Goal: Understand process/instructions: Learn about a topic

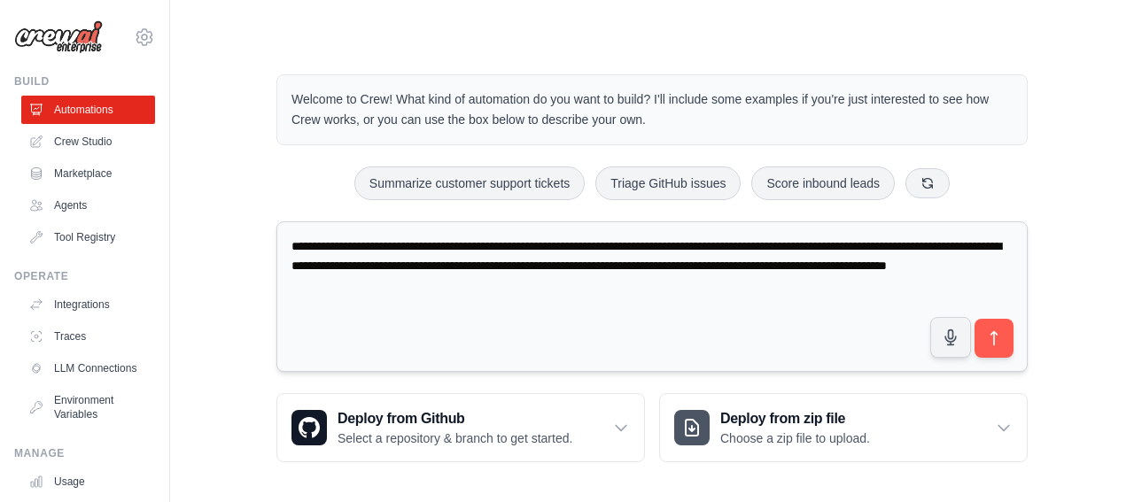
click at [876, 309] on textarea "**********" at bounding box center [651, 296] width 751 height 151
click at [1006, 329] on button "submit" at bounding box center [994, 338] width 41 height 41
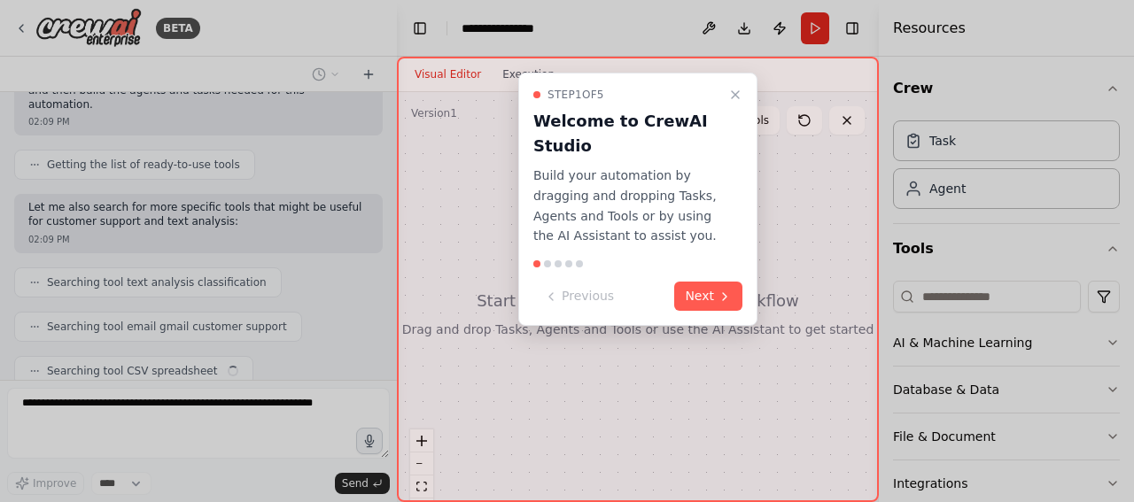
scroll to position [247, 0]
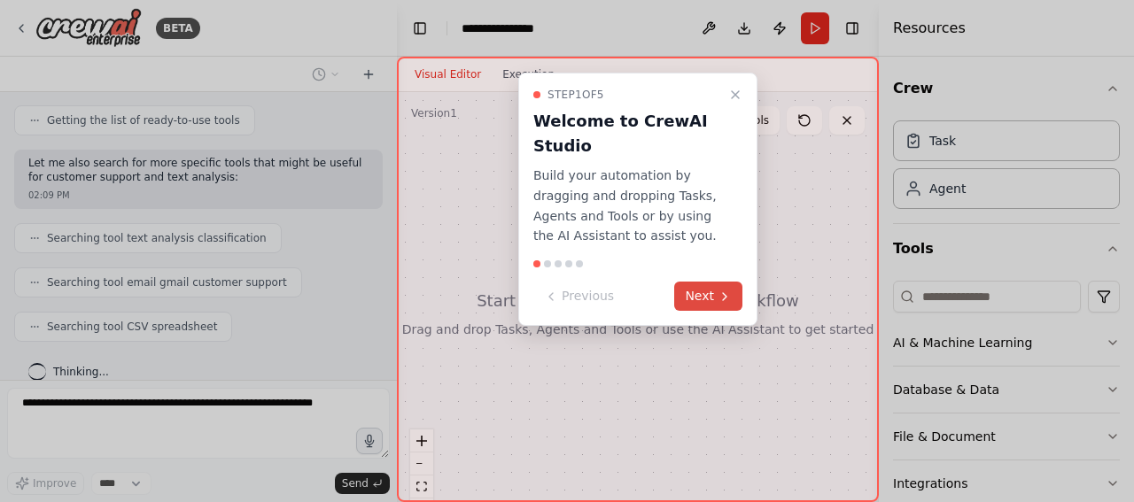
click at [703, 291] on button "Next" at bounding box center [708, 296] width 68 height 29
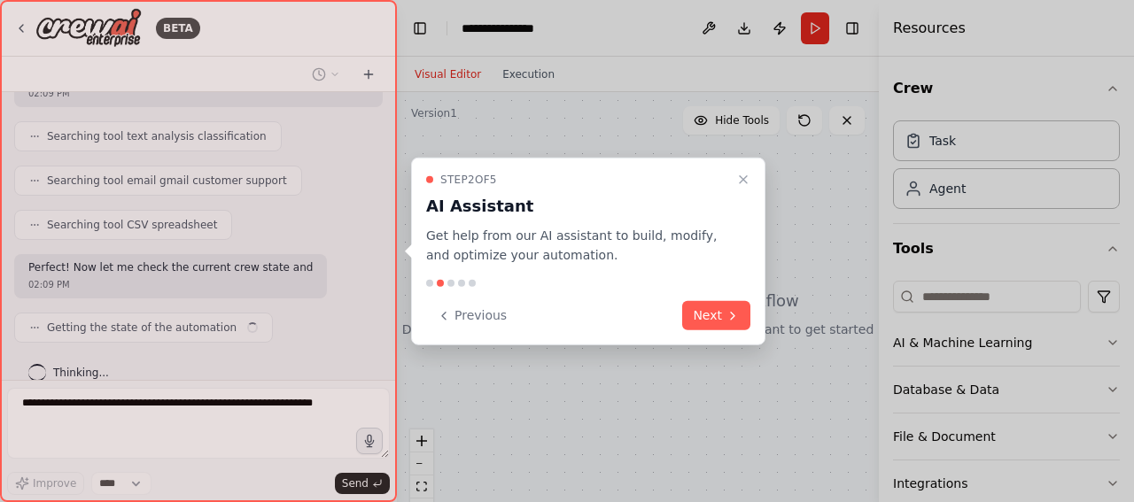
scroll to position [363, 0]
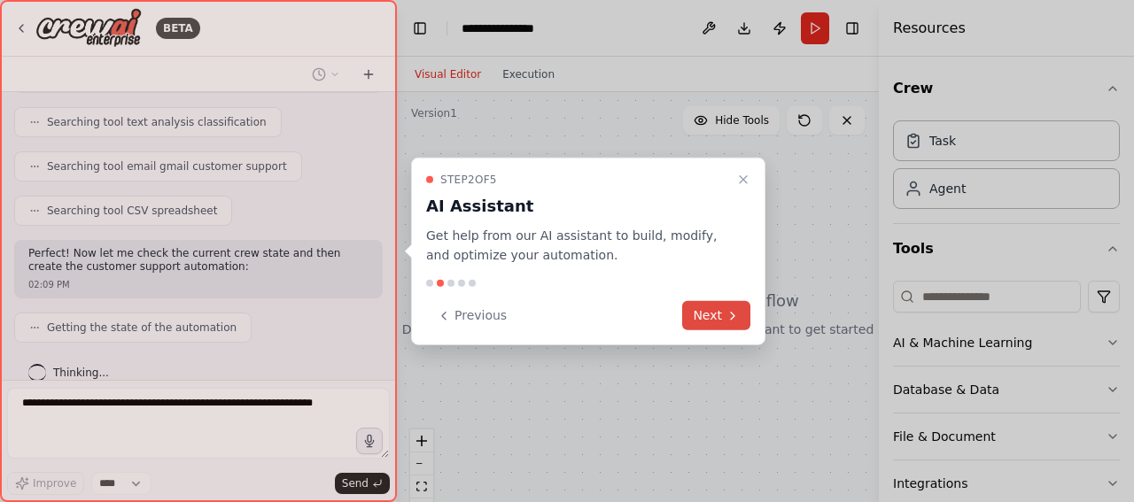
click at [729, 313] on icon at bounding box center [732, 315] width 14 height 14
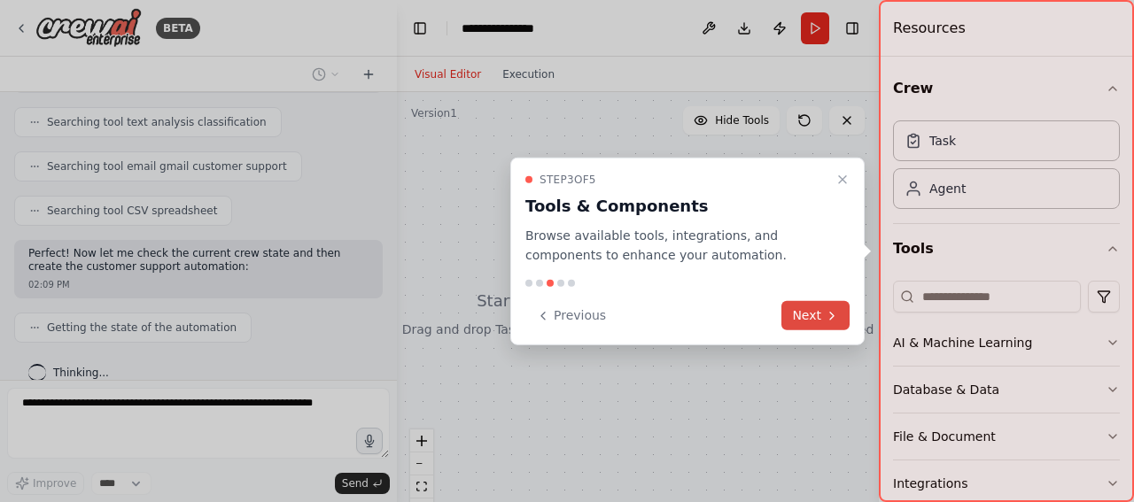
click at [819, 314] on button "Next" at bounding box center [815, 315] width 68 height 29
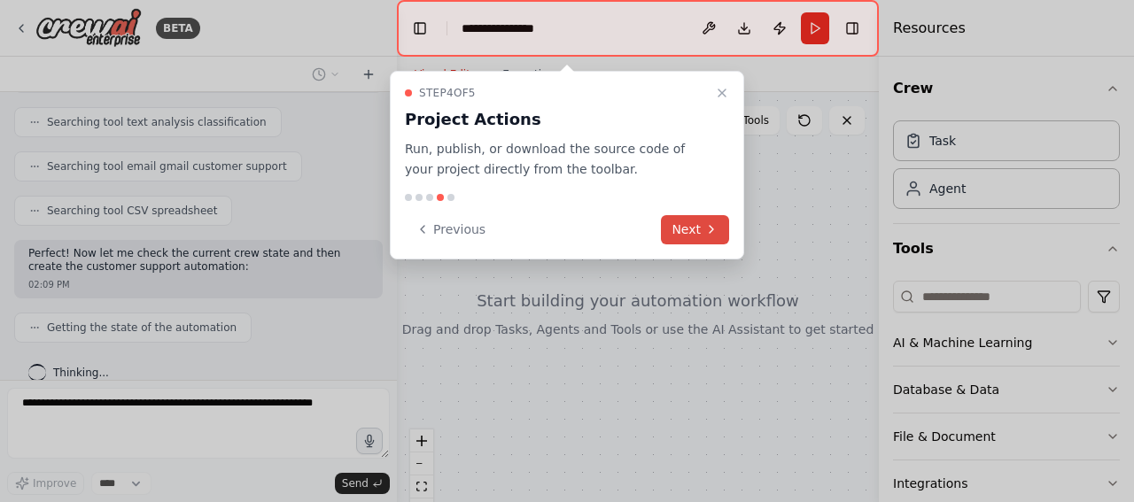
click at [695, 229] on button "Next" at bounding box center [695, 229] width 68 height 29
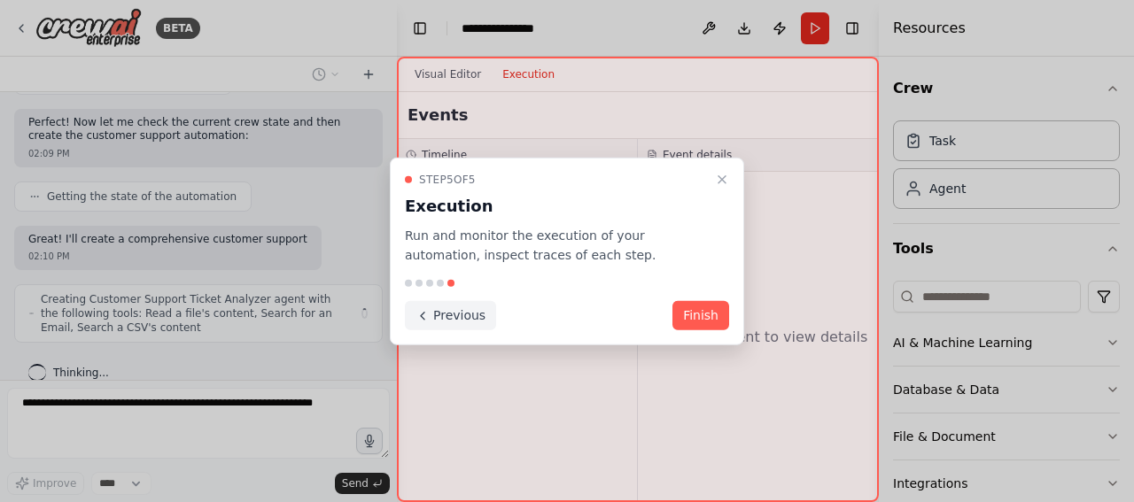
click at [462, 310] on button "Previous" at bounding box center [450, 315] width 91 height 29
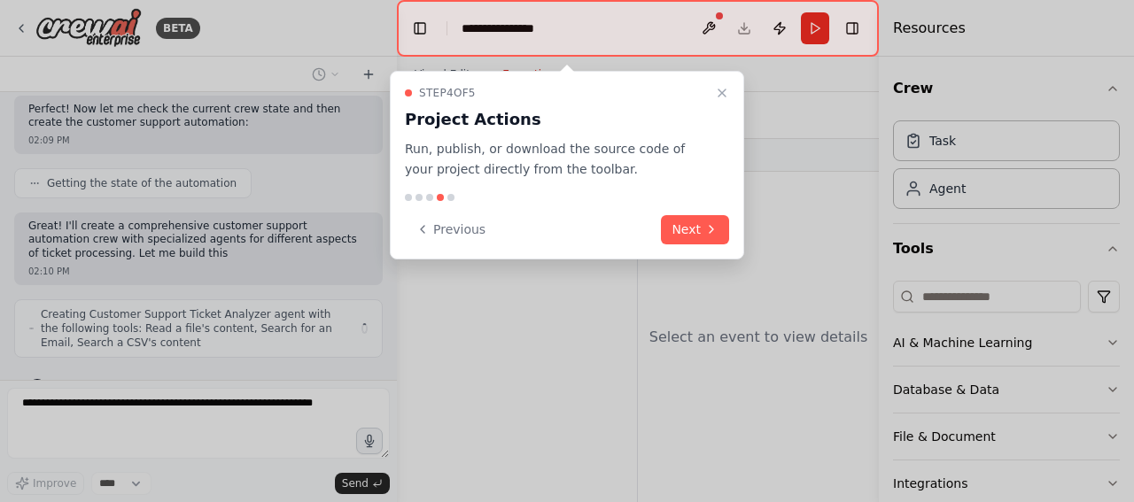
scroll to position [522, 0]
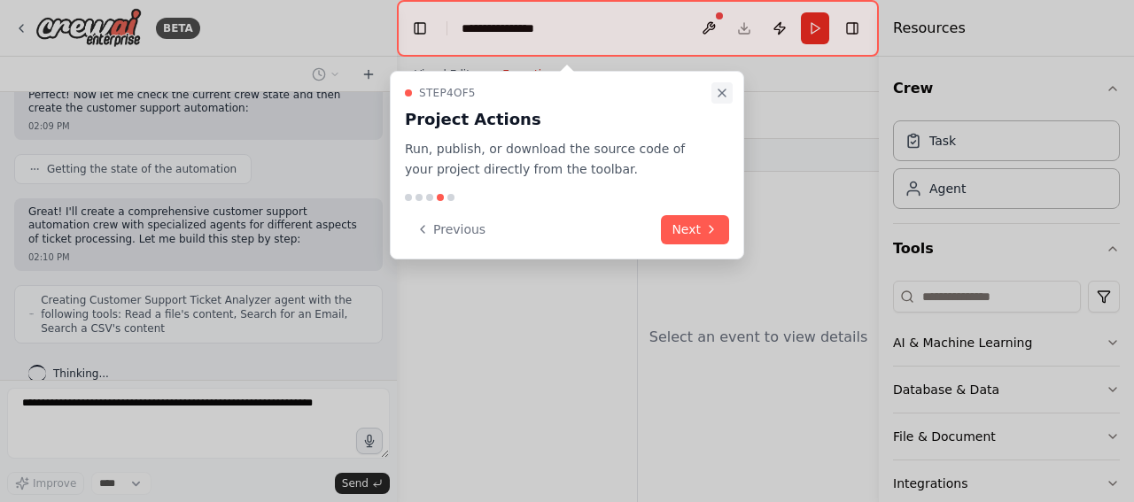
click at [724, 89] on icon "Close walkthrough" at bounding box center [722, 93] width 14 height 14
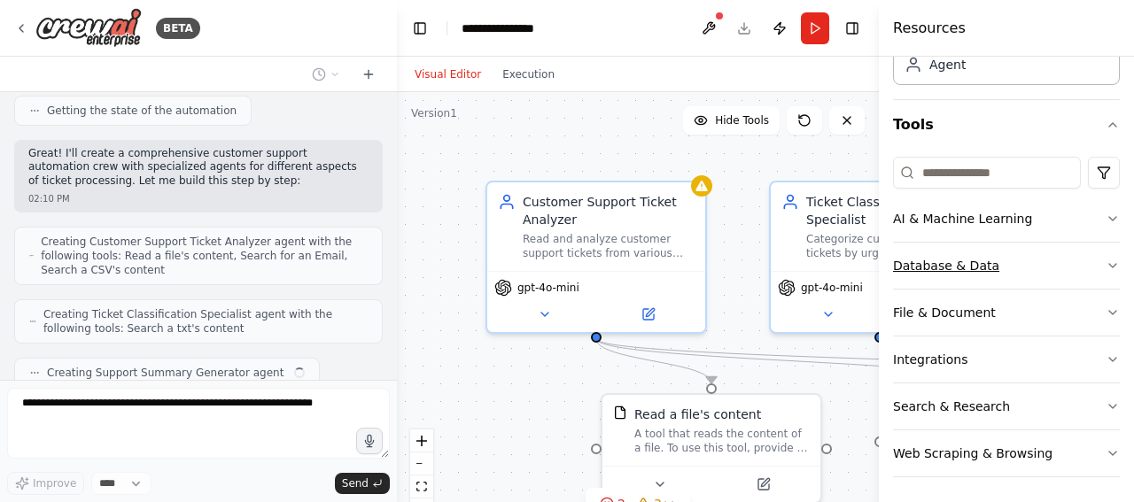
scroll to position [624, 0]
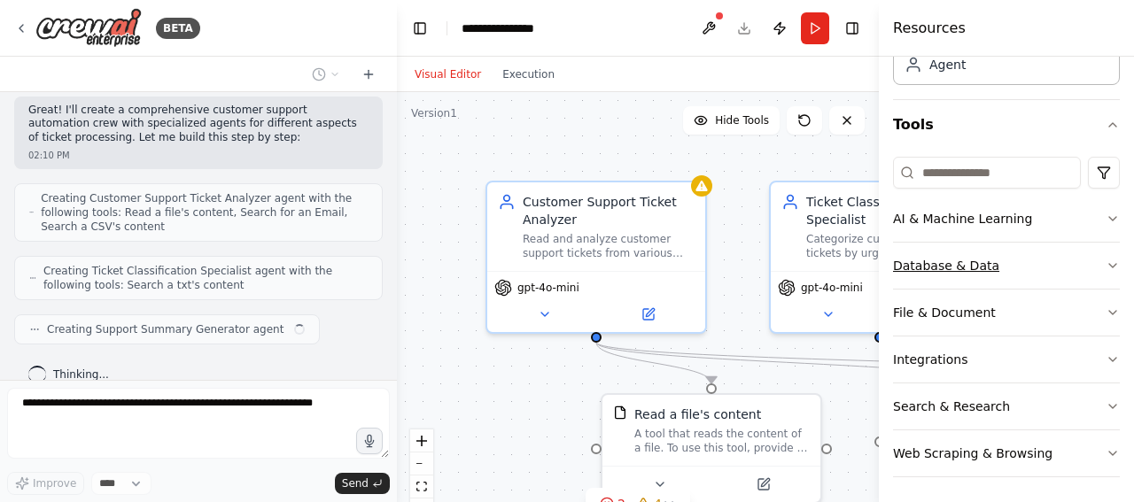
click at [1057, 277] on button "Database & Data" at bounding box center [1006, 266] width 227 height 46
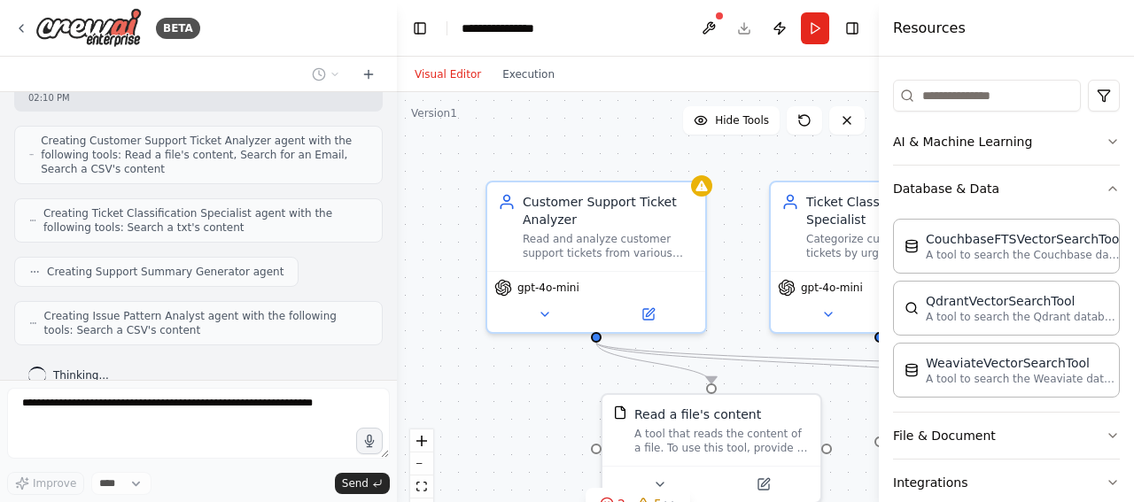
scroll to position [203, 0]
click at [1106, 180] on icon "button" at bounding box center [1113, 187] width 14 height 14
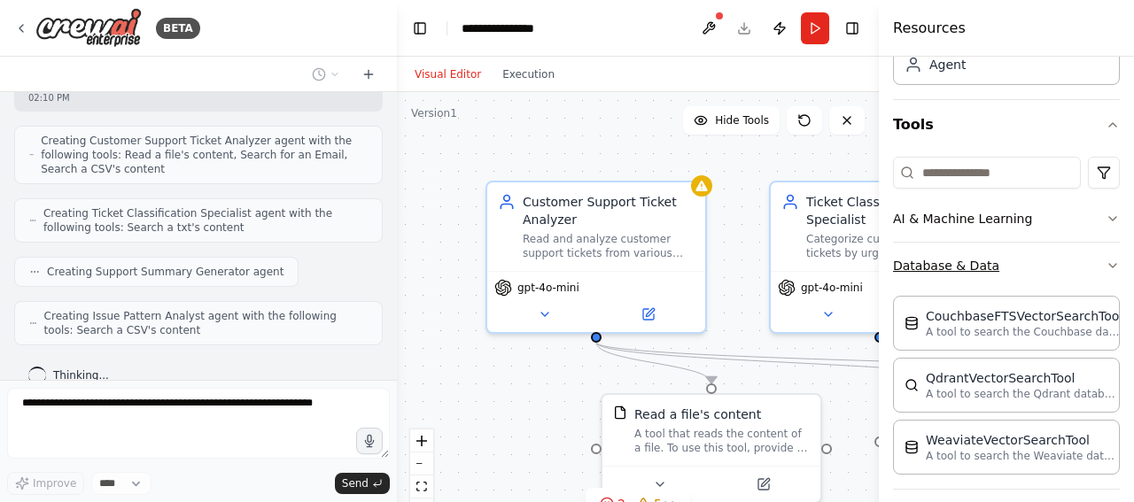
scroll to position [740, 0]
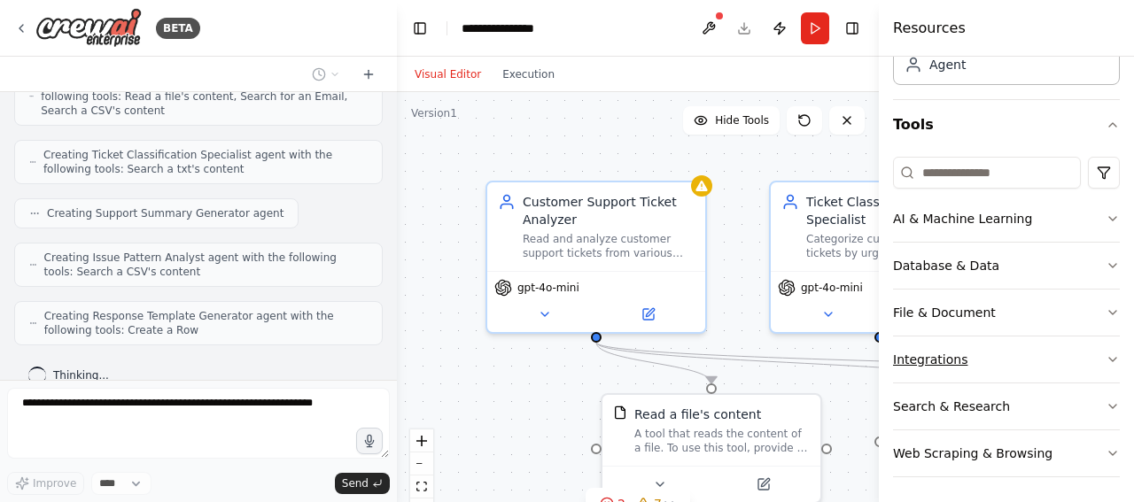
click at [1000, 352] on button "Integrations" at bounding box center [1006, 360] width 227 height 46
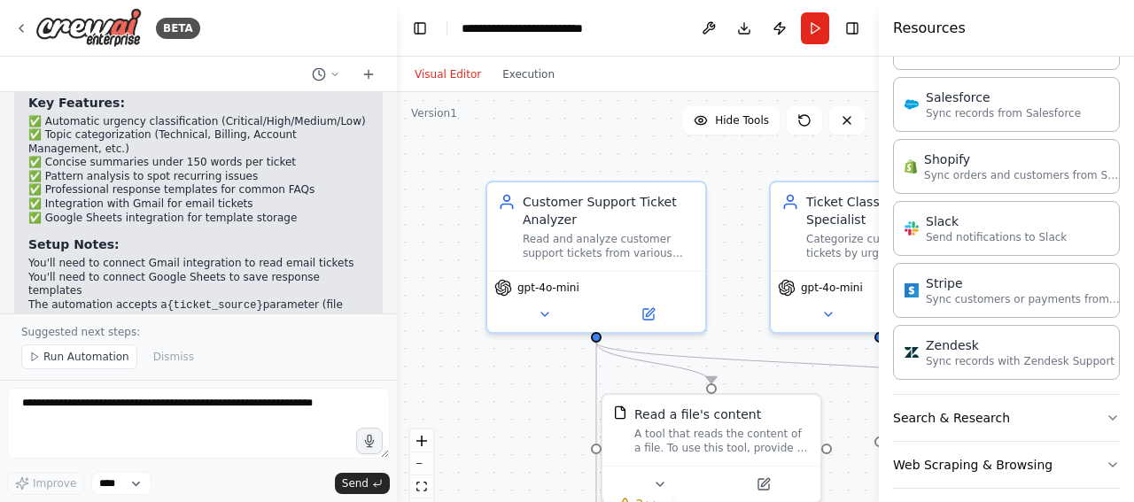
scroll to position [2409, 0]
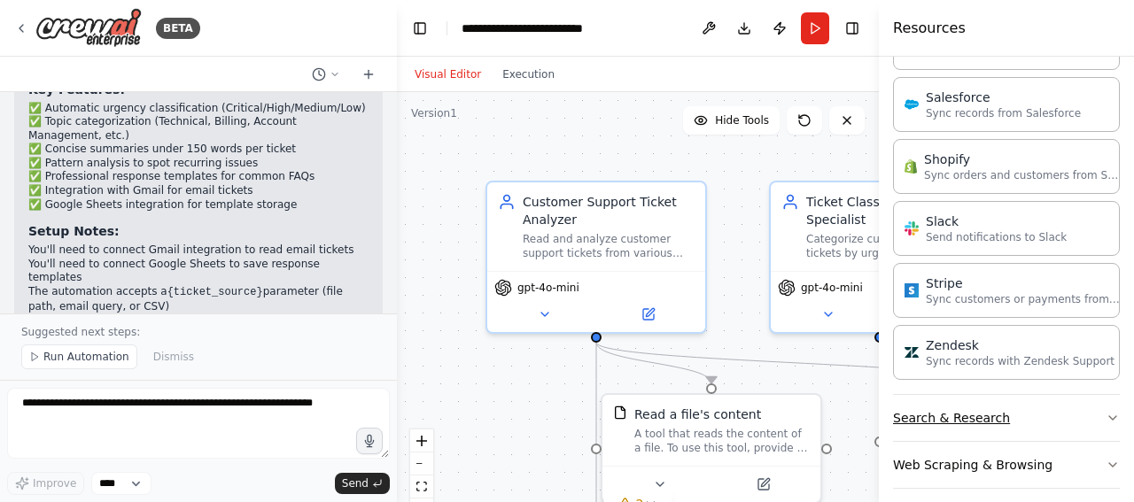
click at [1080, 400] on button "Search & Research" at bounding box center [1006, 418] width 227 height 46
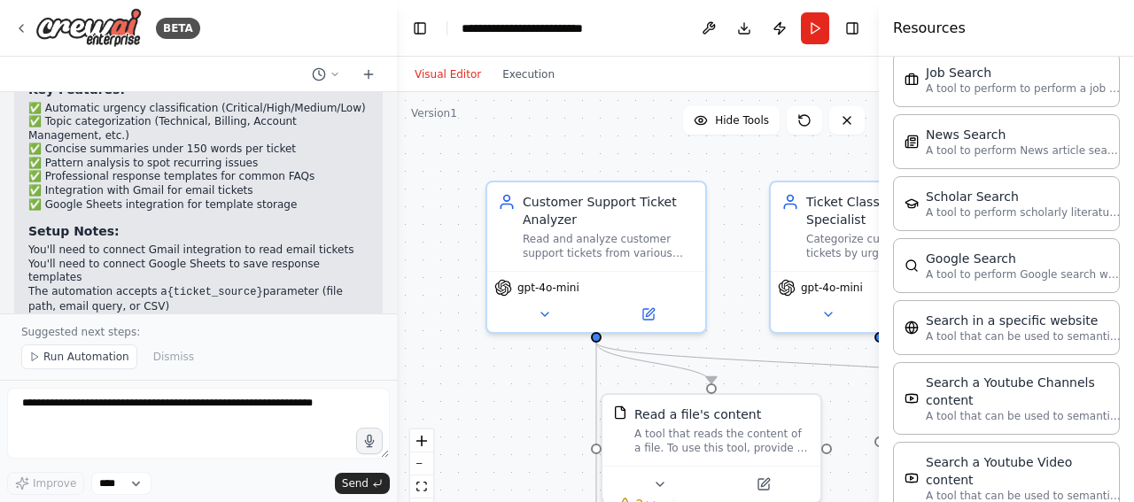
scroll to position [2240, 0]
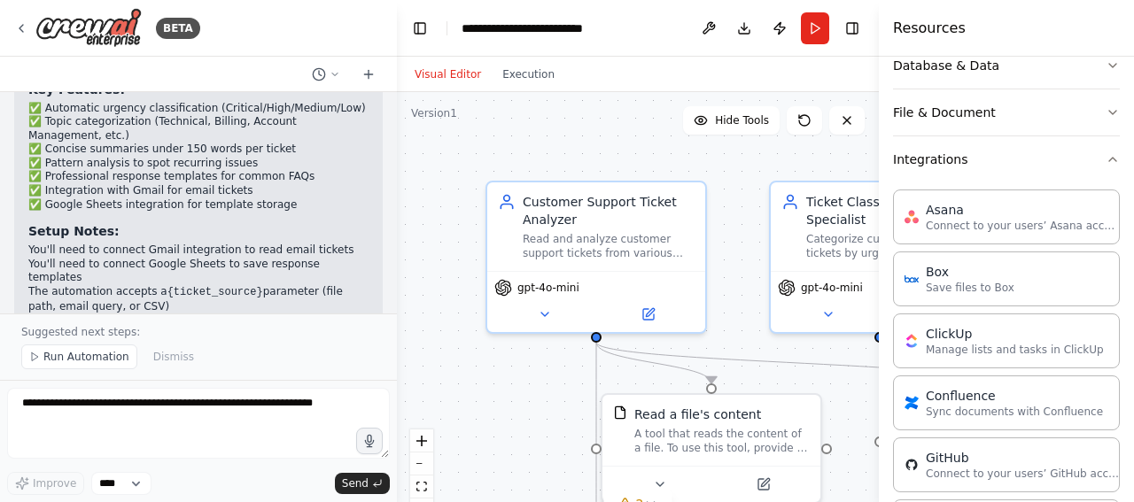
scroll to position [237, 0]
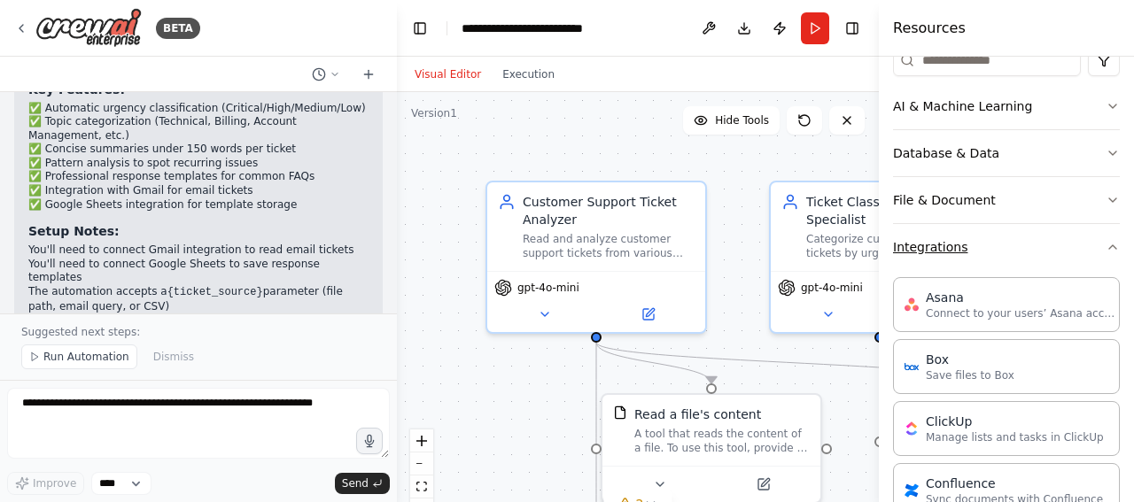
click at [1064, 238] on button "Integrations" at bounding box center [1006, 247] width 227 height 46
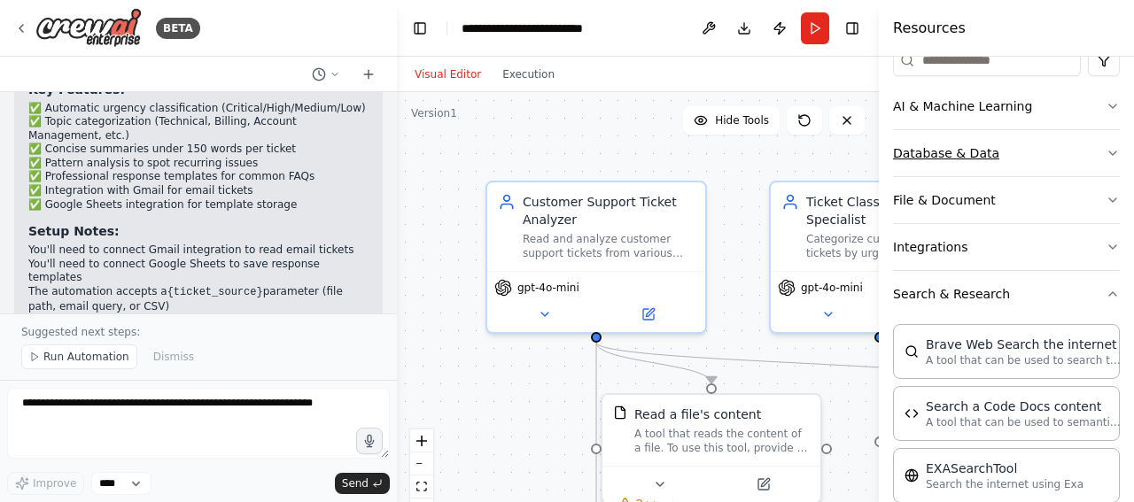
click at [1106, 147] on icon "button" at bounding box center [1113, 153] width 14 height 14
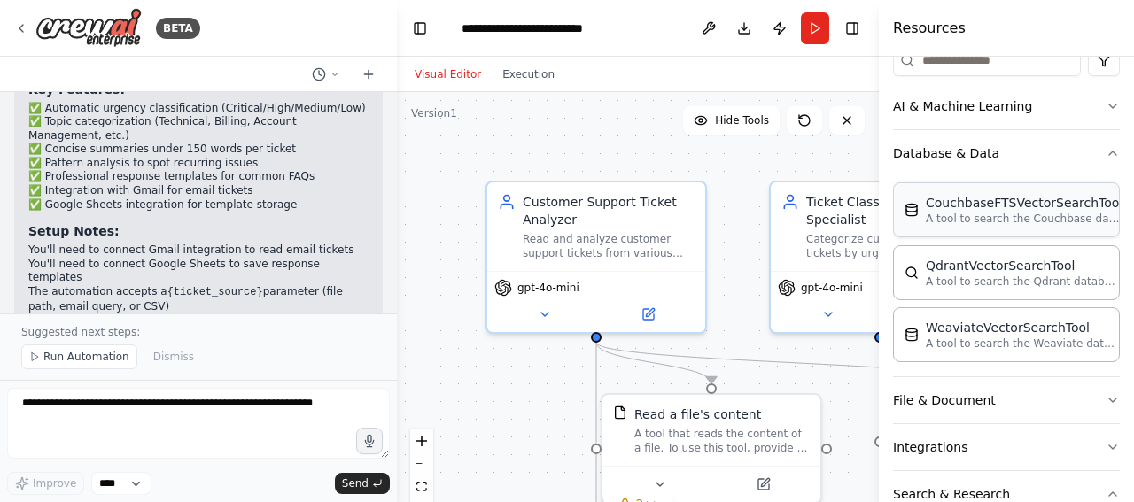
click at [1044, 206] on div "CouchbaseFTSVectorSearchTool" at bounding box center [1024, 203] width 197 height 18
click at [1074, 217] on p "A tool to search the Couchbase database for relevant information on internal do…" at bounding box center [1023, 219] width 195 height 14
click at [1081, 114] on button "AI & Machine Learning" at bounding box center [1006, 106] width 227 height 46
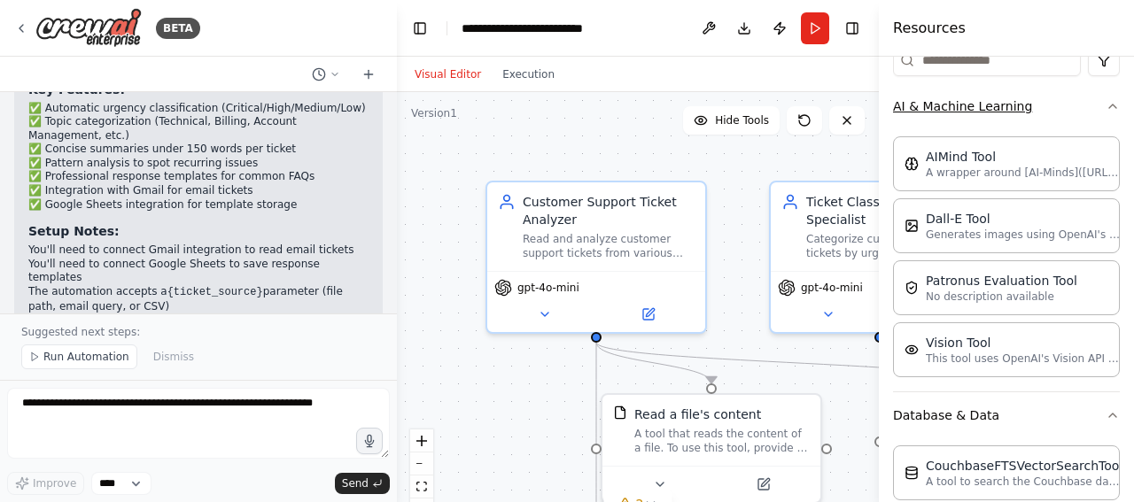
click at [1081, 114] on button "AI & Machine Learning" at bounding box center [1006, 106] width 227 height 46
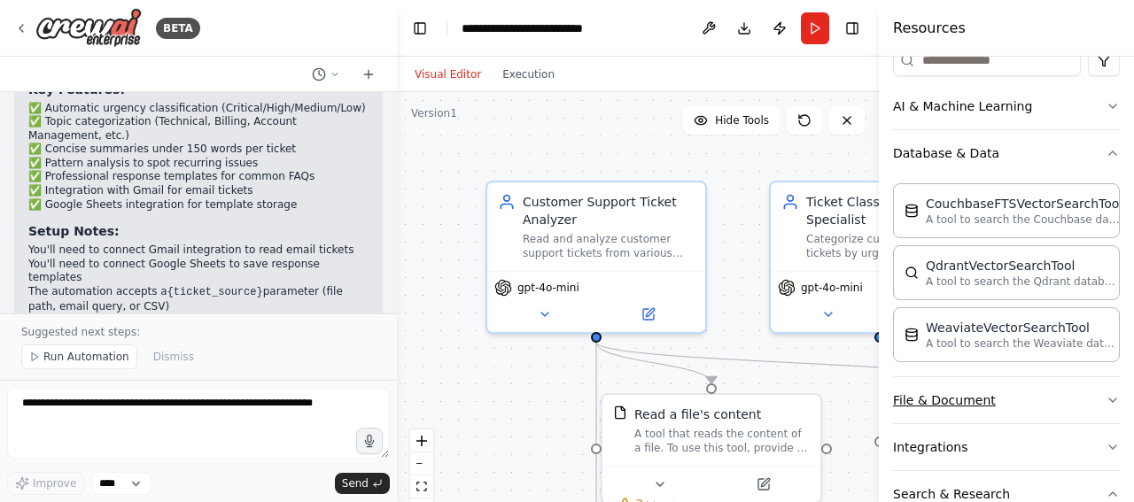
click at [1007, 383] on button "File & Document" at bounding box center [1006, 400] width 227 height 46
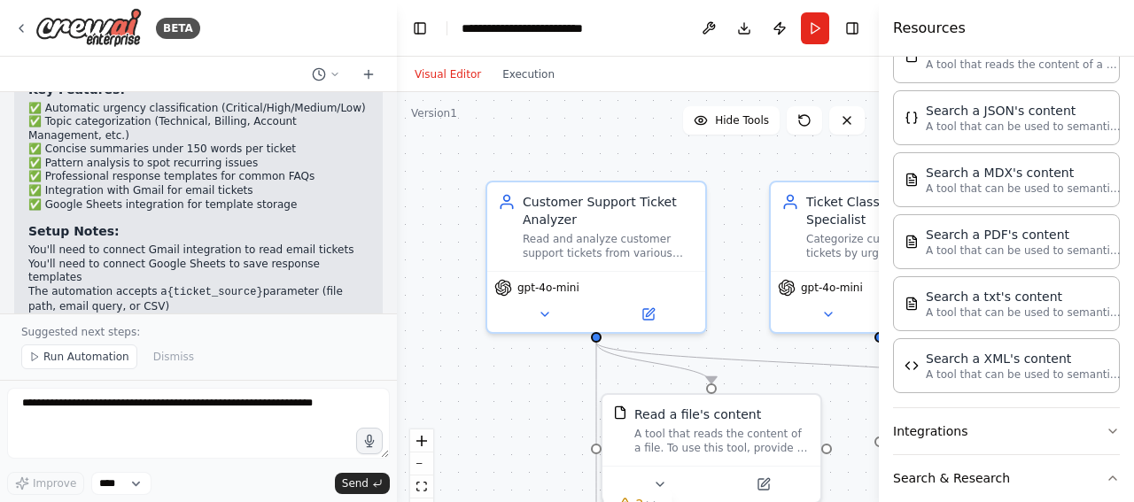
scroll to position [767, 0]
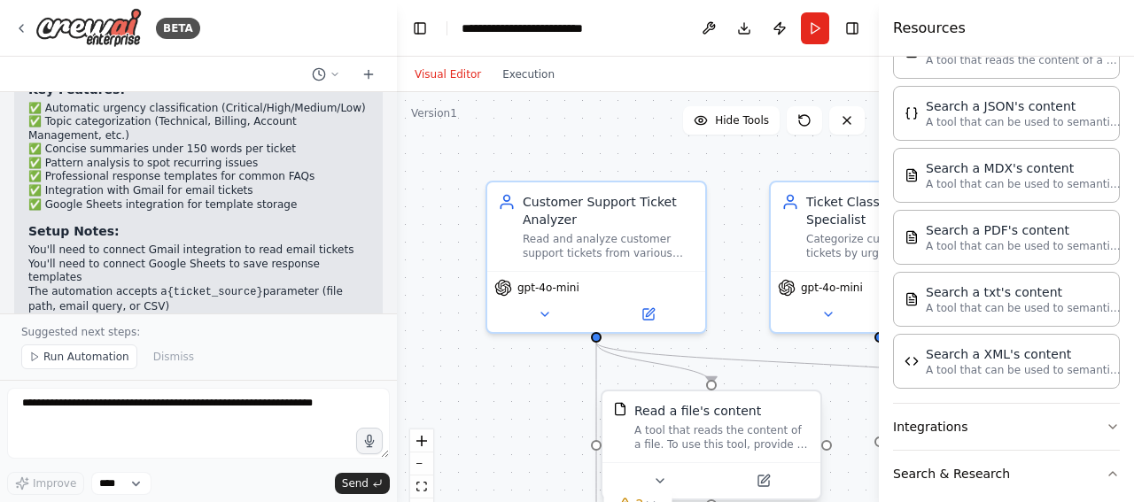
click at [748, 435] on div "A tool that reads the content of a file. To use this tool, provide a 'file_path…" at bounding box center [721, 437] width 175 height 28
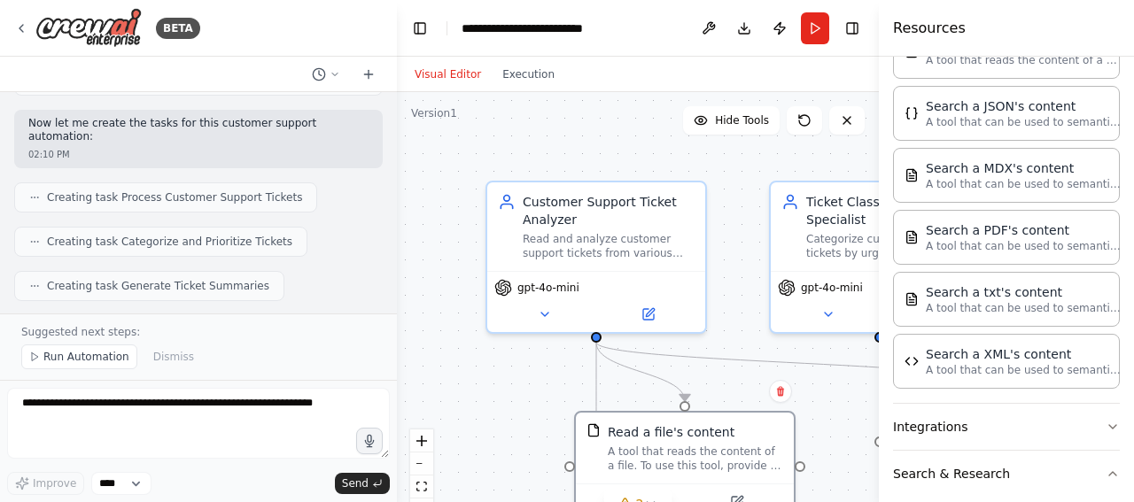
scroll to position [988, 0]
click at [518, 77] on button "Execution" at bounding box center [529, 74] width 74 height 21
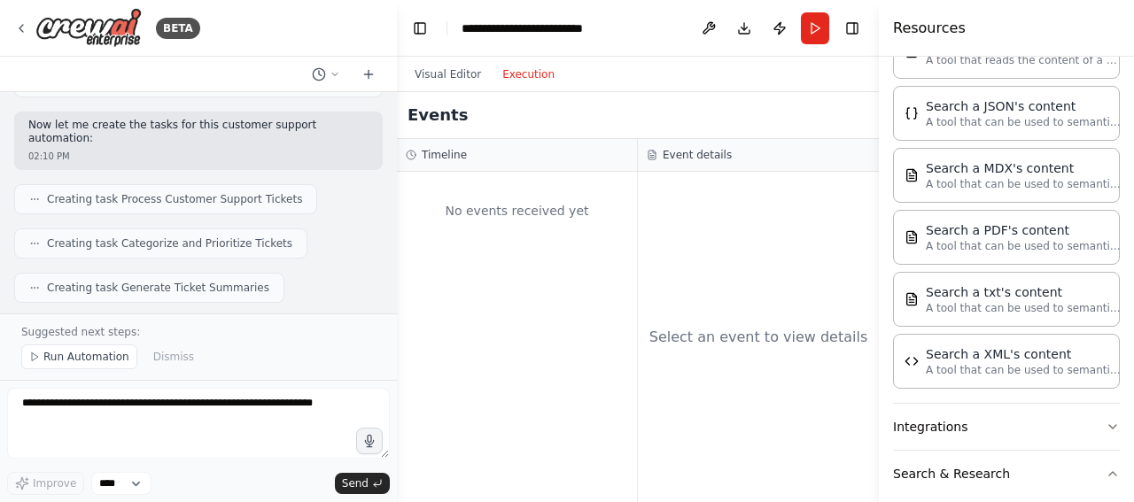
click at [539, 231] on div "No events received yet" at bounding box center [517, 211] width 222 height 60
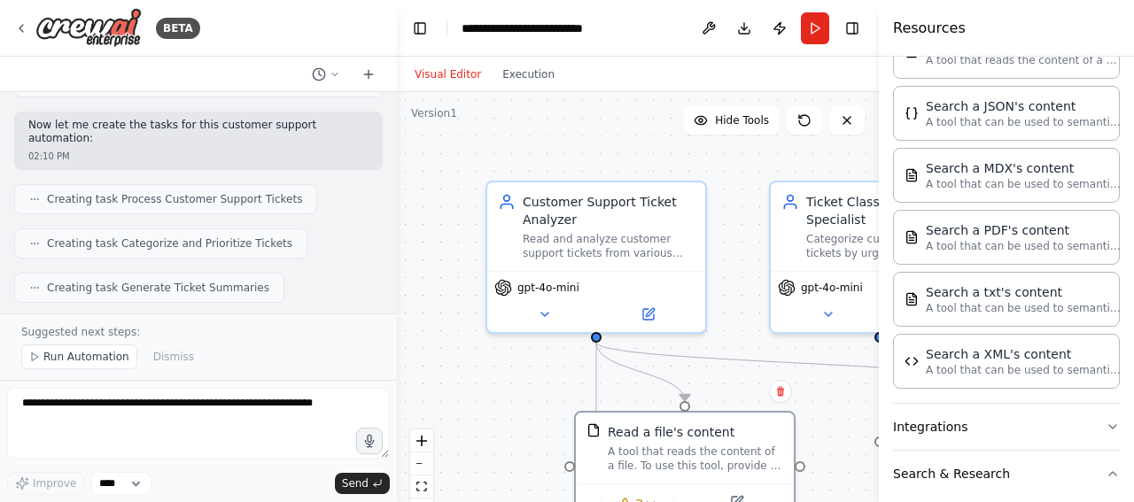
click at [446, 71] on button "Visual Editor" at bounding box center [448, 74] width 88 height 21
